Goal: Use online tool/utility: Use online tool/utility

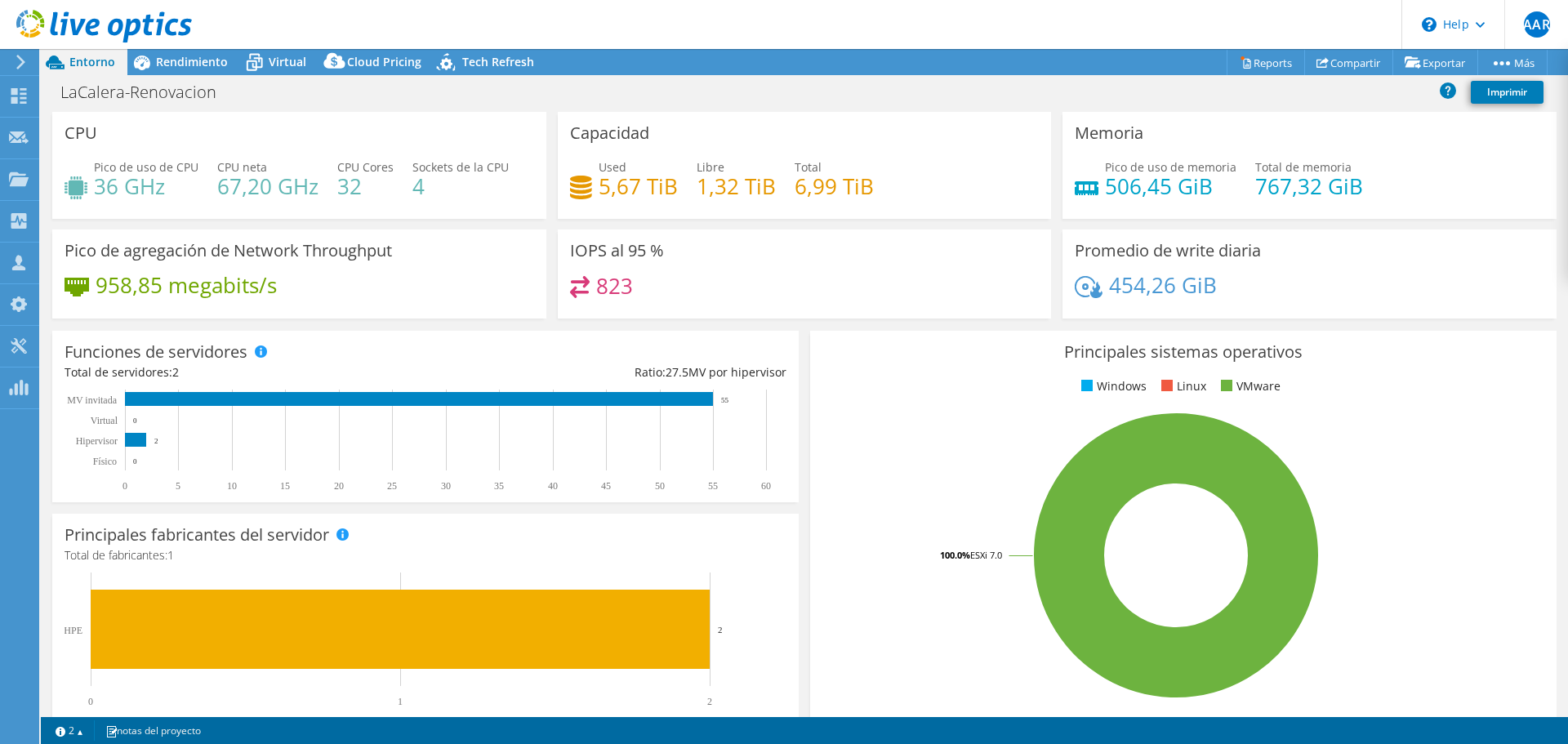
select select "SouthAmerica"
select select "USD"
drag, startPoint x: 213, startPoint y: 94, endPoint x: 155, endPoint y: 91, distance: 58.1
click at [155, 91] on div "LaCalera-Renovacion Imprimir" at bounding box center [804, 92] width 1527 height 30
click at [155, 91] on h1 "LaCalera-Renovacion" at bounding box center [147, 92] width 189 height 18
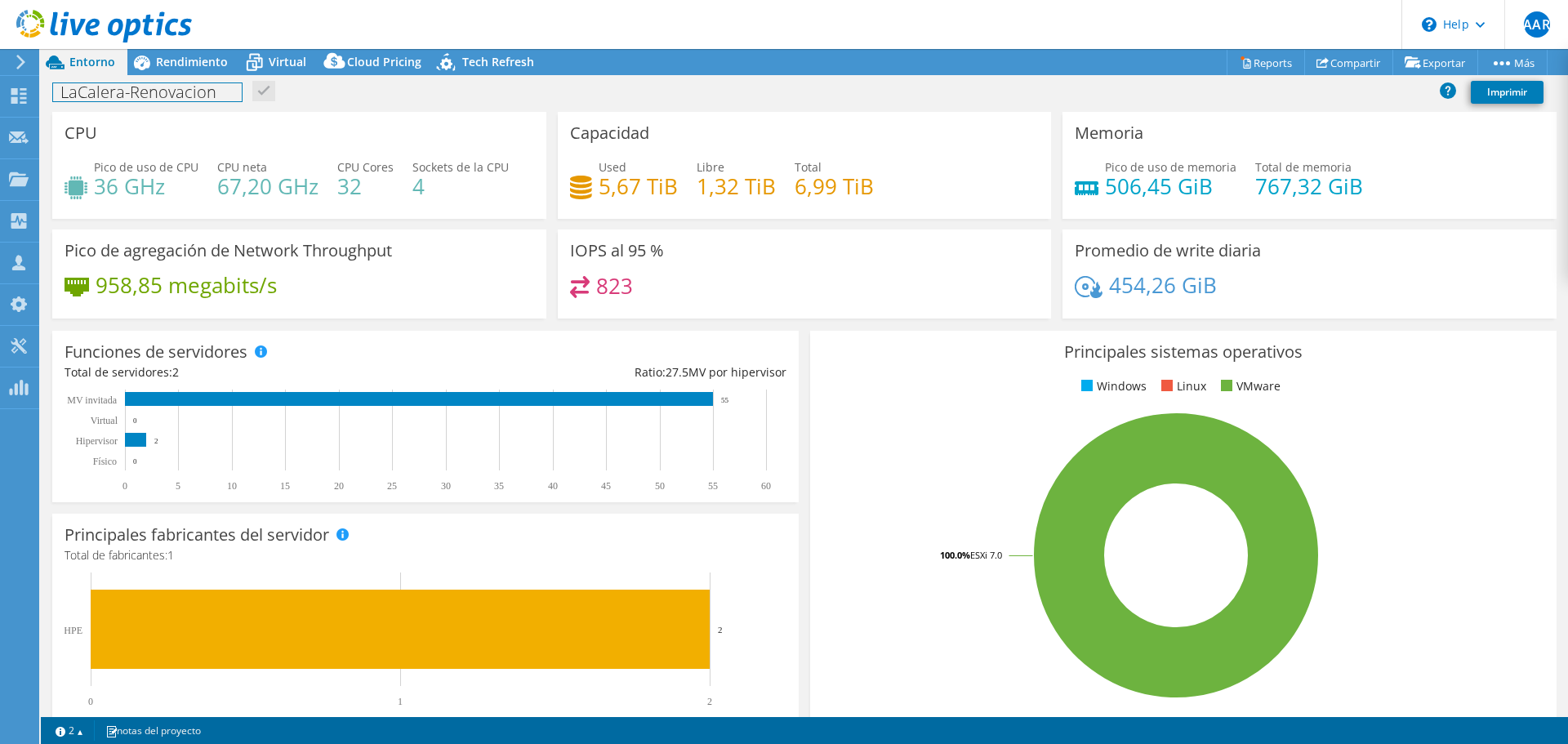
click at [155, 91] on h1 "LaCalera-Renovacion" at bounding box center [147, 92] width 189 height 18
click at [650, 94] on div "LaCalera-Renovacion Imprimir" at bounding box center [804, 92] width 1527 height 30
click at [657, 92] on div "LaCalera-Renovacion Imprimir" at bounding box center [804, 92] width 1527 height 30
